Goal: Task Accomplishment & Management: Use online tool/utility

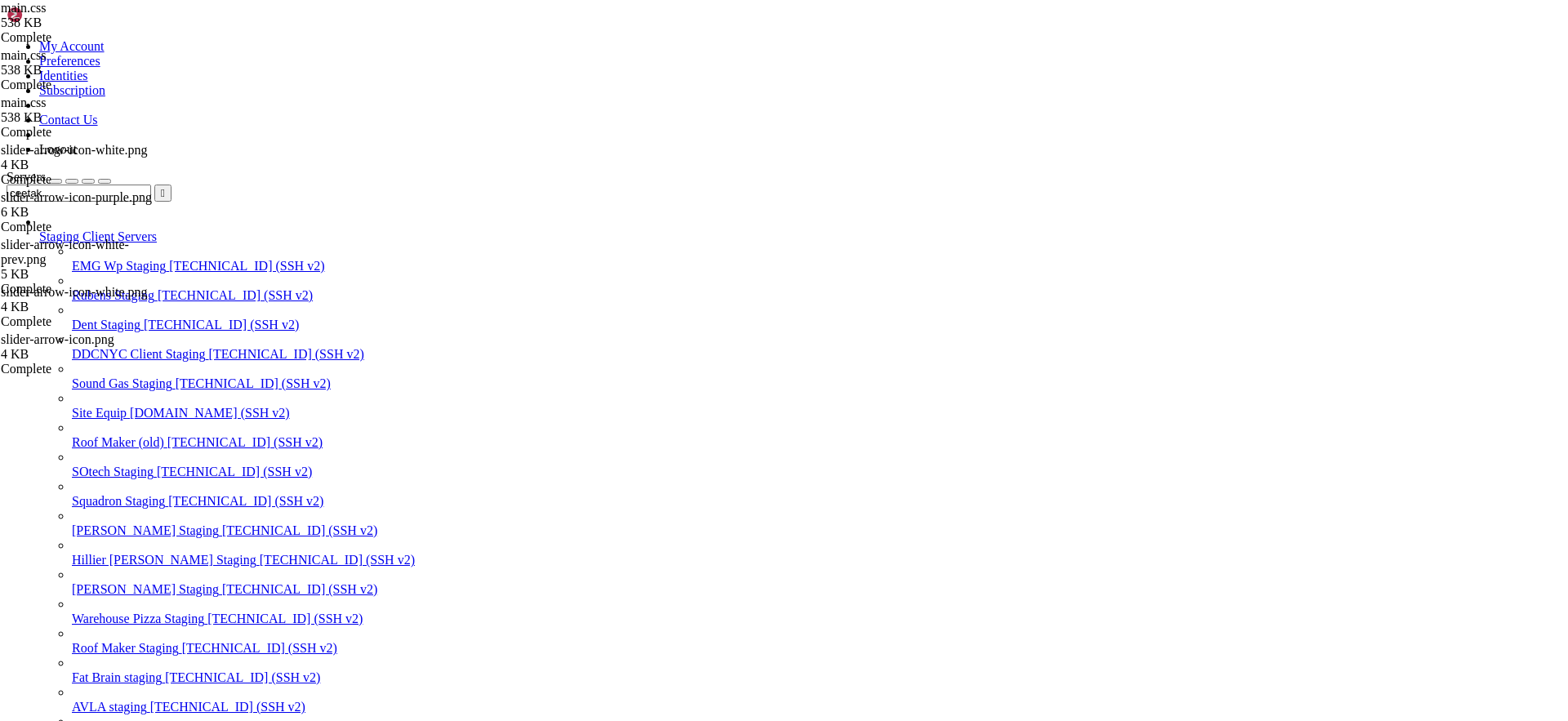
scroll to position [16, 3]
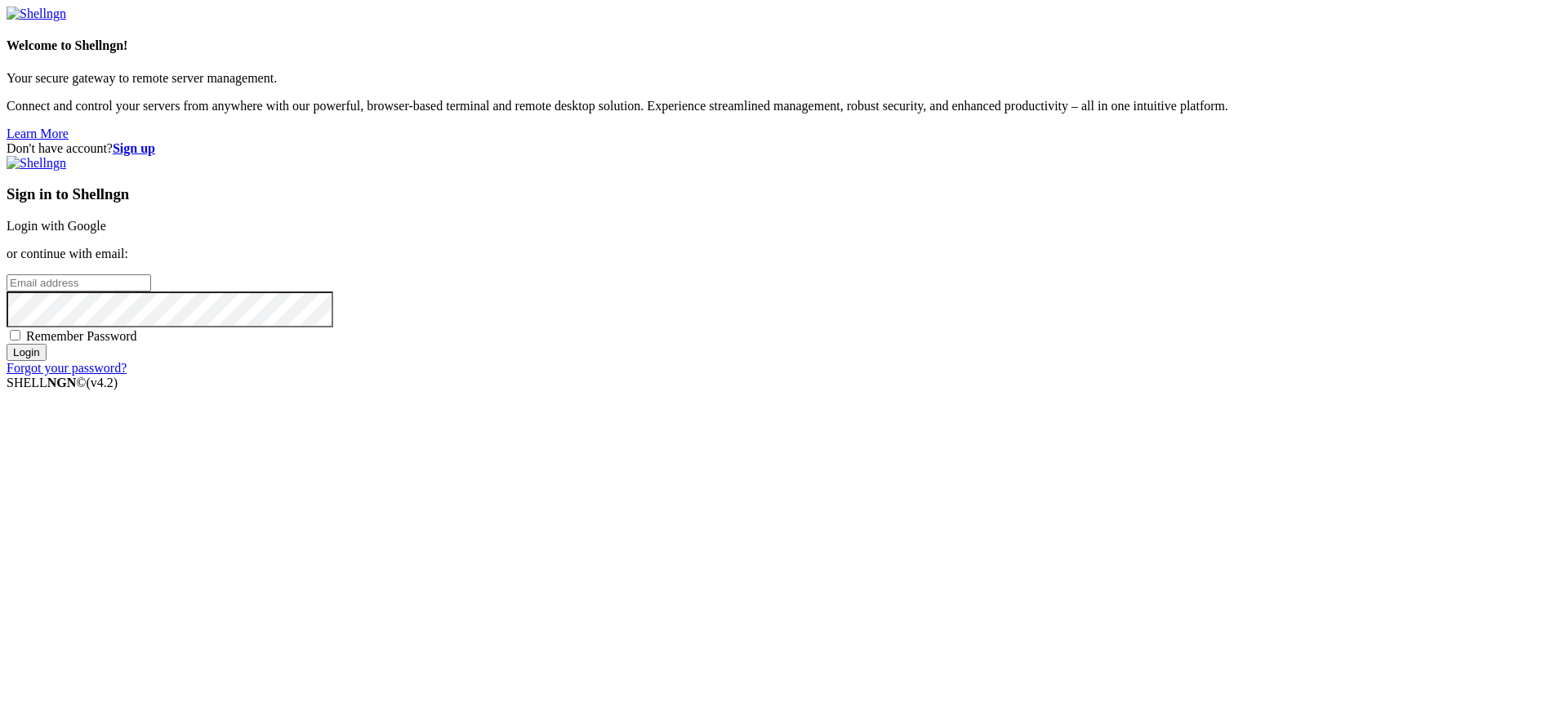
click at [151, 291] on input "email" at bounding box center [78, 283] width 145 height 17
click at [798, 376] on div "Don't have account? Sign up Sign in to Shellngn Login with Google or continue w…" at bounding box center [783, 258] width 1555 height 235
click at [137, 343] on span "Remember Password" at bounding box center [81, 336] width 111 height 14
click at [20, 341] on input "Remember Password" at bounding box center [15, 335] width 10 height 10
checkbox input "true"
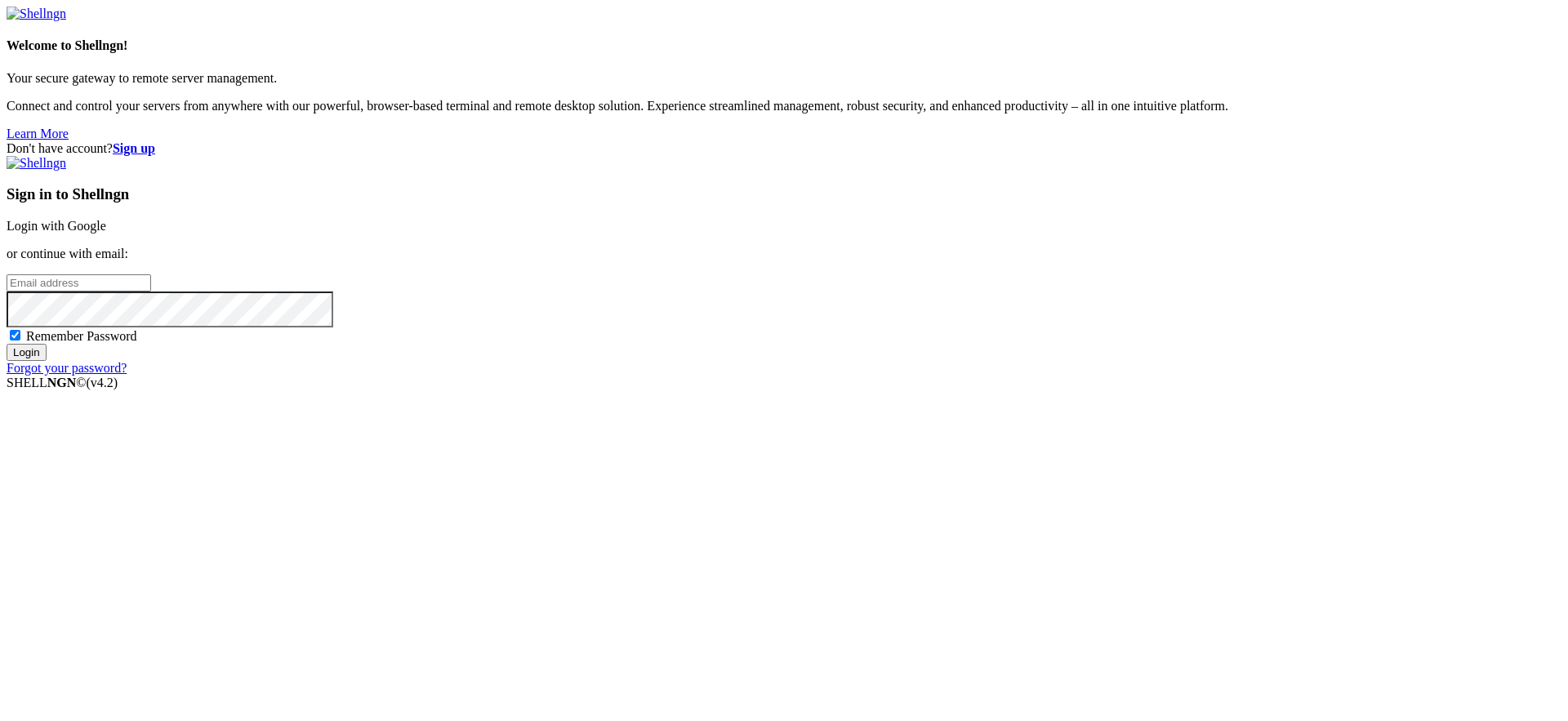
click at [151, 291] on input "email" at bounding box center [78, 283] width 145 height 17
type input "[PERSON_NAME][EMAIL_ADDRESS][DOMAIN_NAME]"
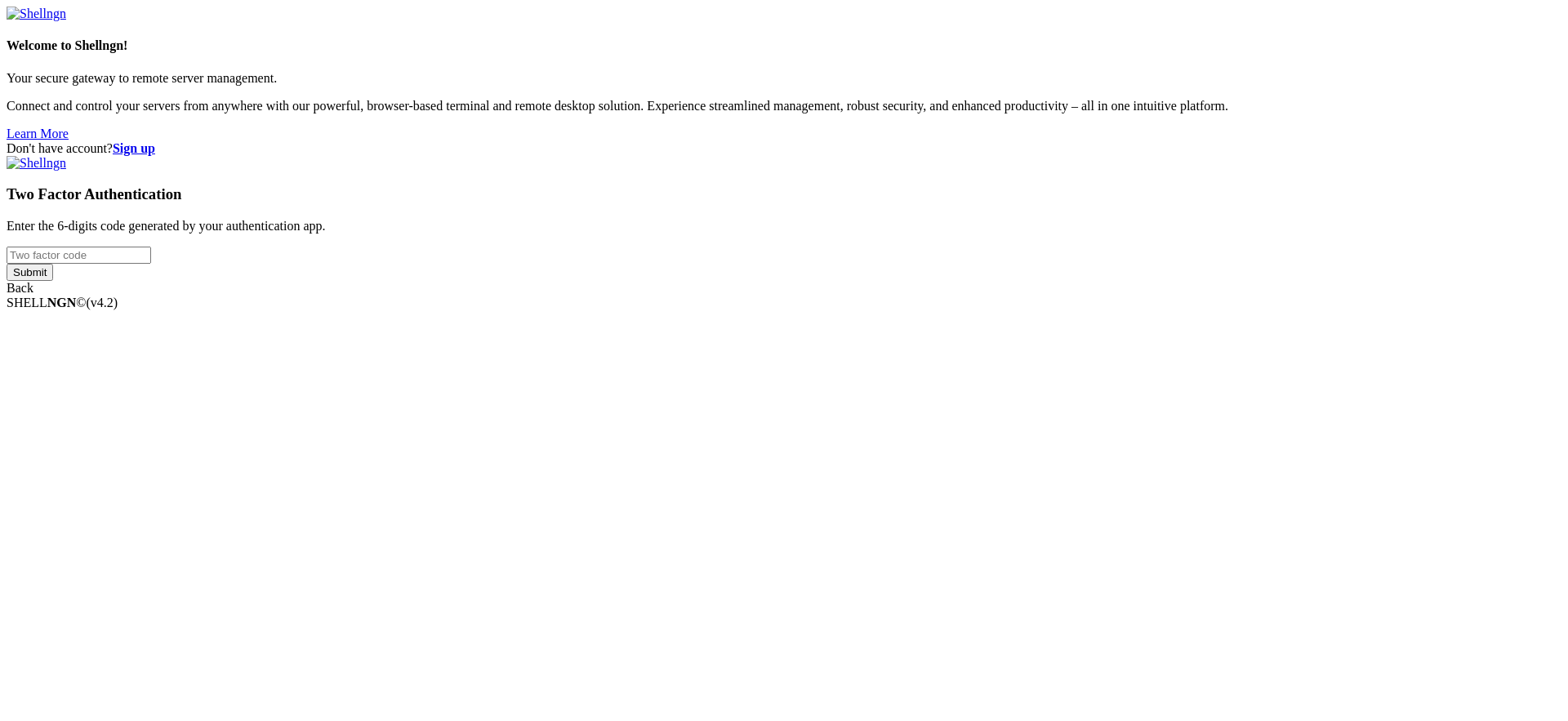
type input "868993"
click at [928, 296] on div "Welcome to Shellngn! Your secure gateway to remote server management. Connect a…" at bounding box center [783, 151] width 1555 height 289
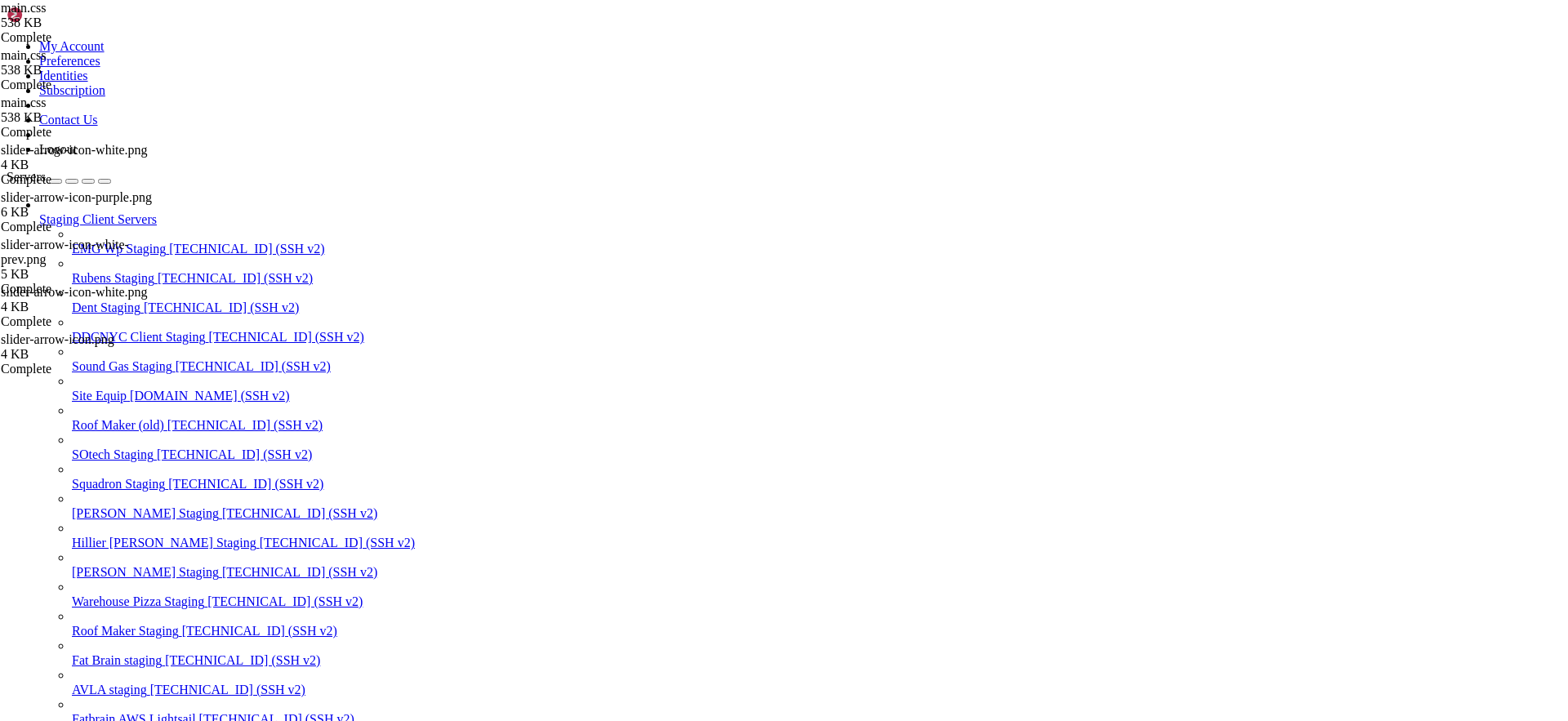
scroll to position [12, 0]
type input "/root"
click at [88, 181] on div "button" at bounding box center [88, 181] width 0 height 0
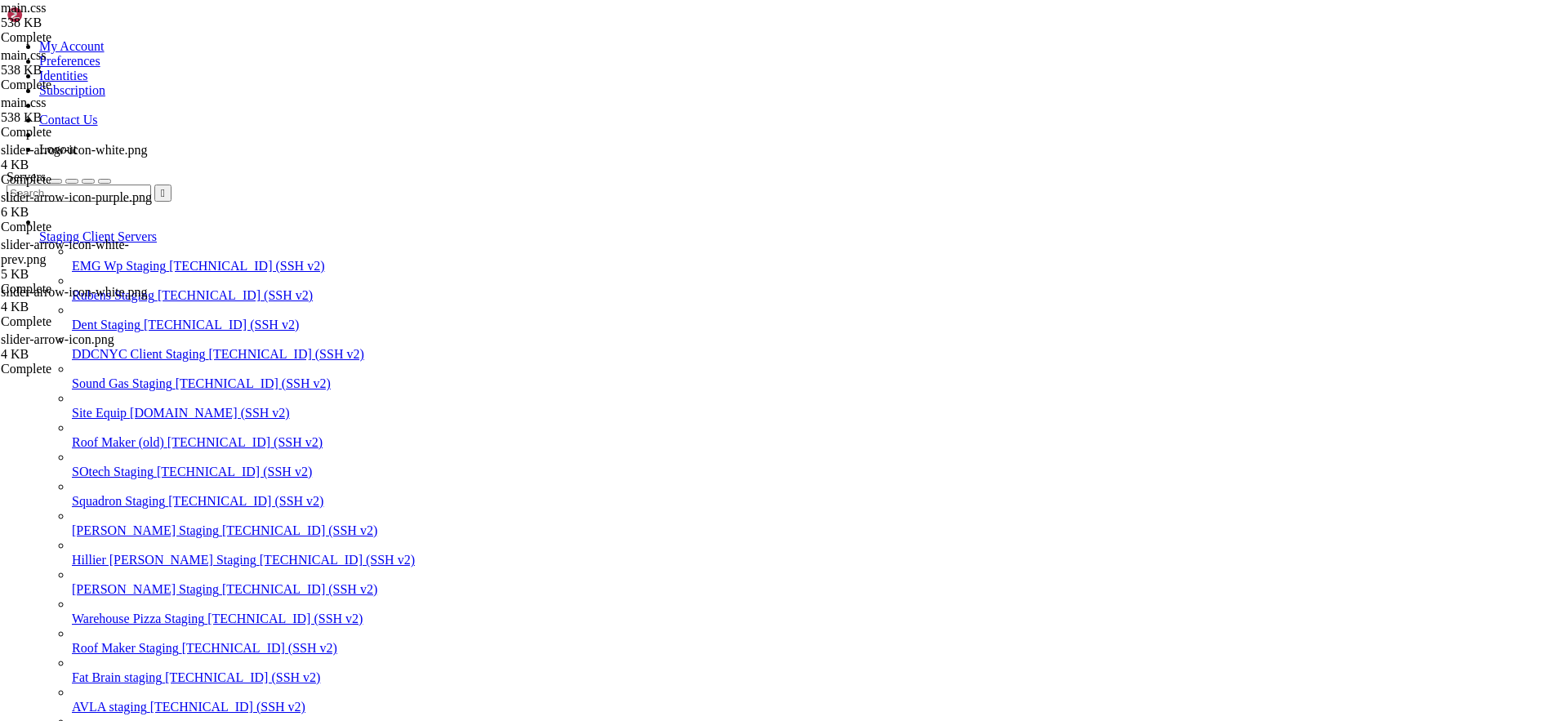
click at [151, 185] on input "text" at bounding box center [78, 194] width 145 height 17
type input "roof"
click at [92, 641] on span "Roof Maker Staging" at bounding box center [125, 648] width 107 height 14
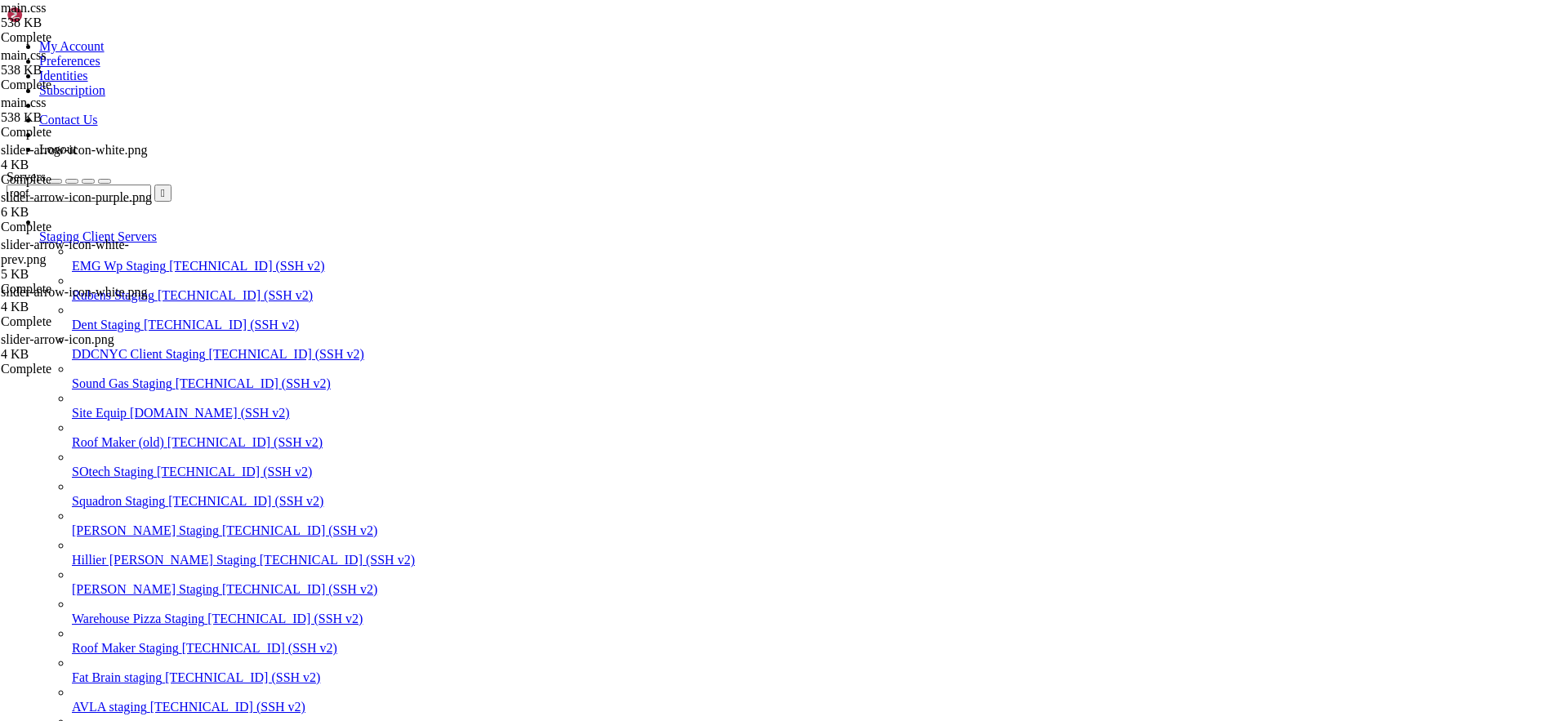
click at [125, 641] on span "Roof Maker Staging" at bounding box center [125, 648] width 107 height 14
